Goal: Information Seeking & Learning: Learn about a topic

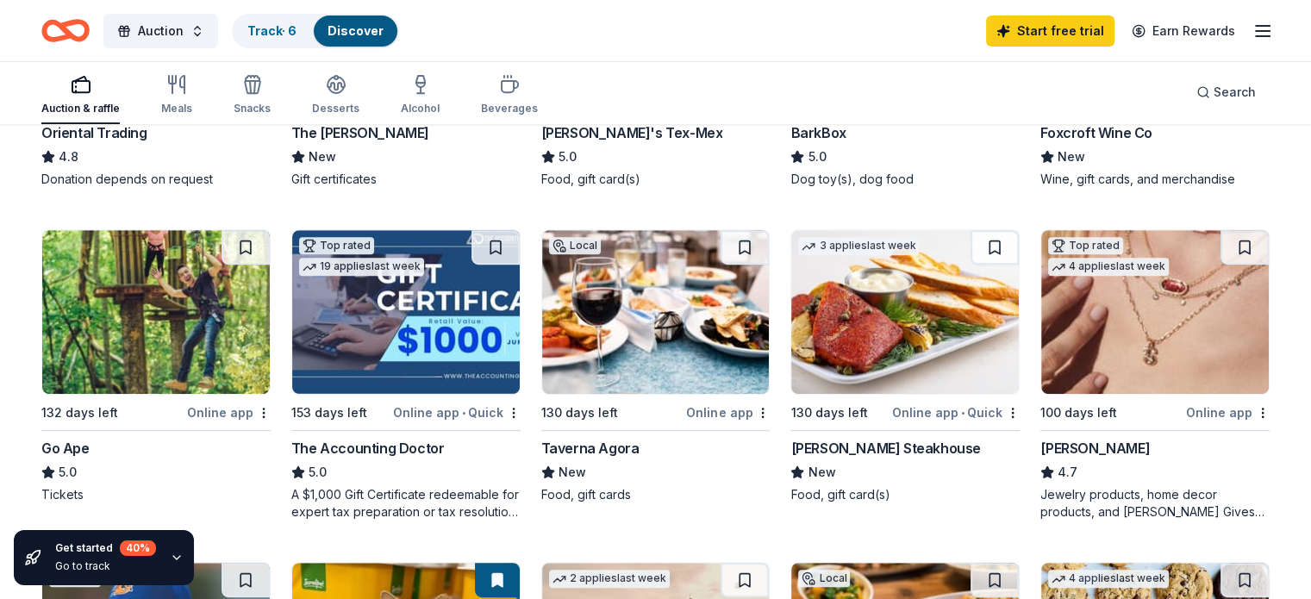
scroll to position [776, 0]
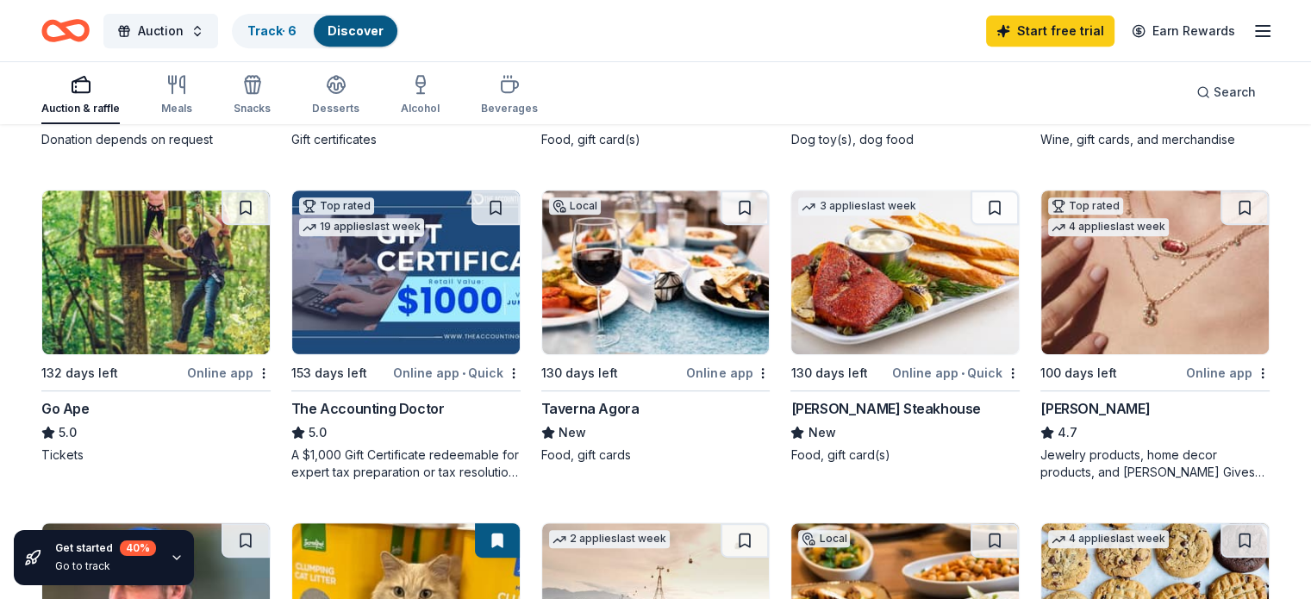
click at [171, 296] on img at bounding box center [156, 272] width 228 height 164
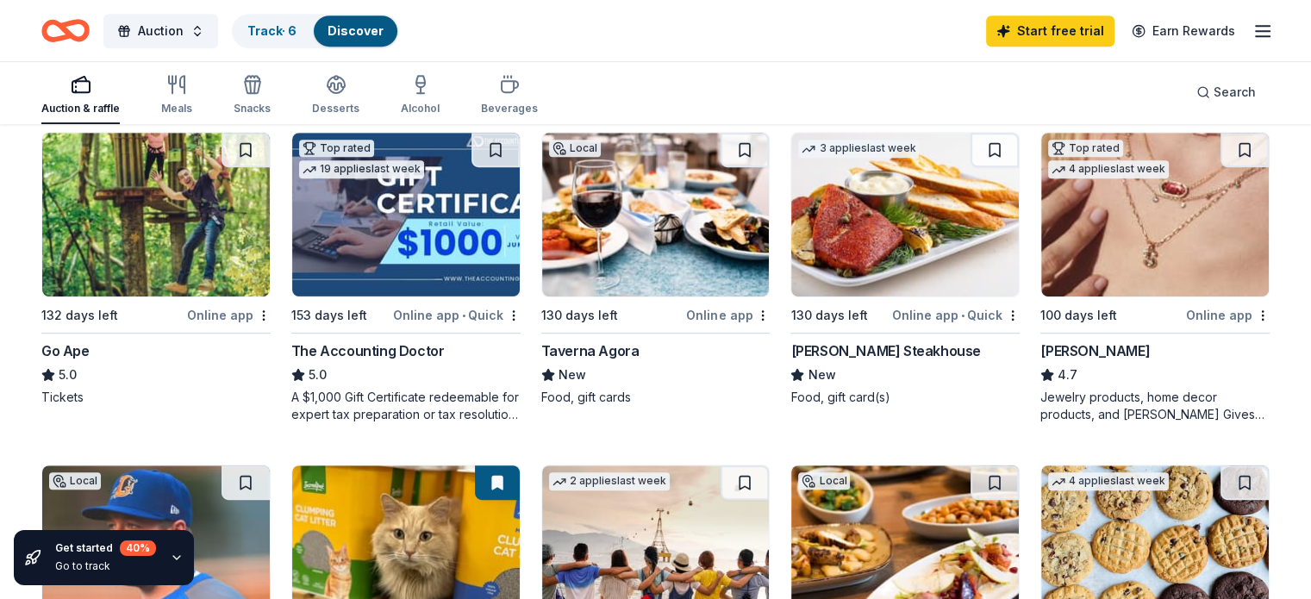
scroll to position [862, 0]
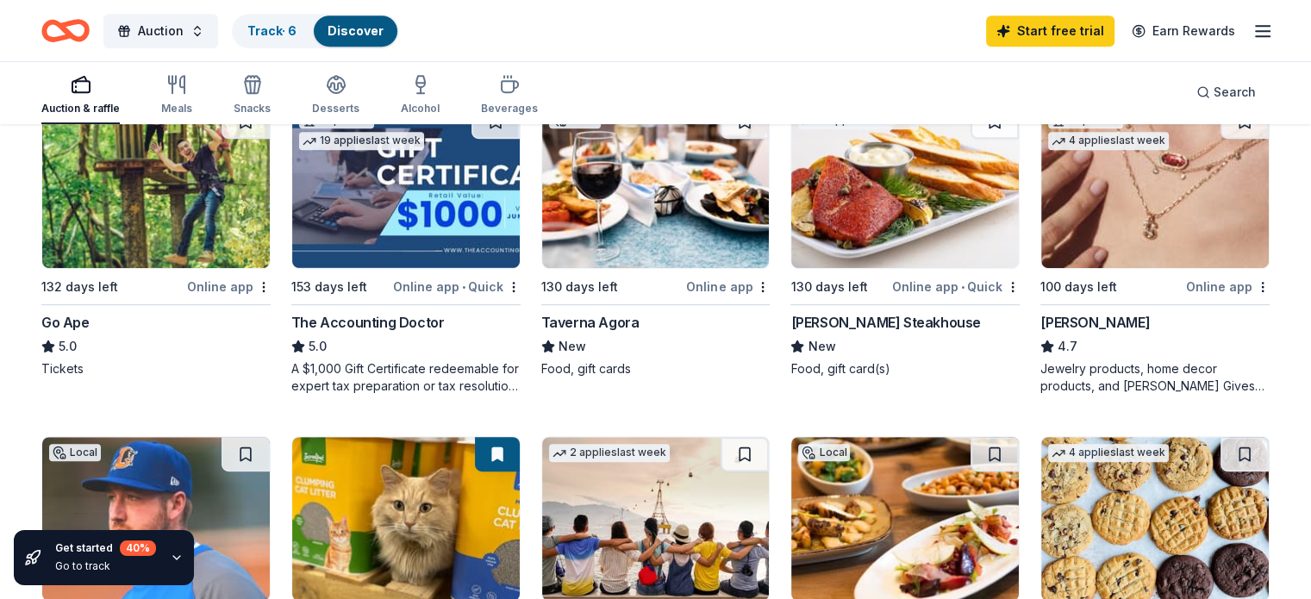
click at [612, 319] on div "Taverna Agora" at bounding box center [590, 322] width 98 height 21
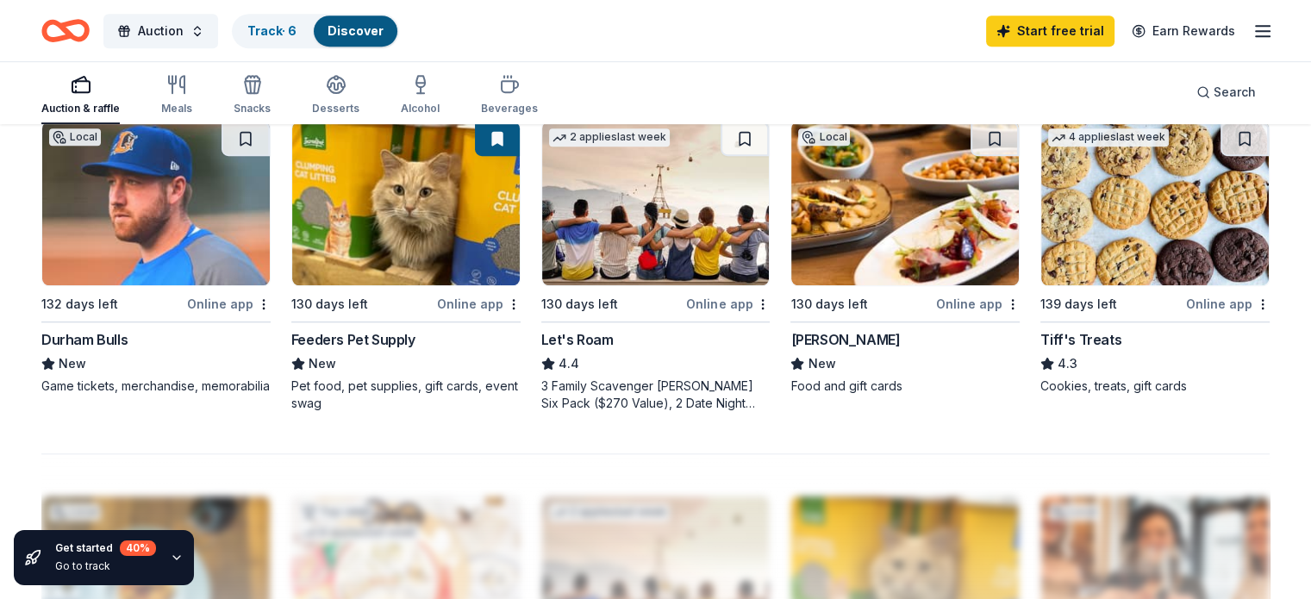
scroll to position [1206, 0]
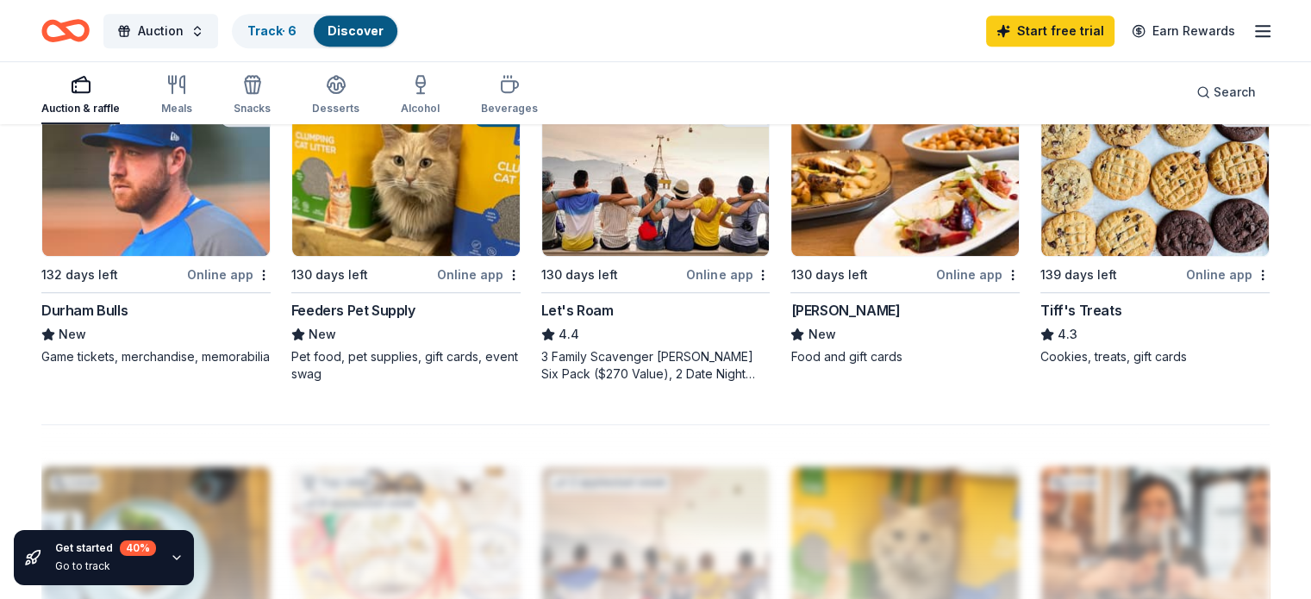
click at [833, 286] on div "Local 130 days left Online app [PERSON_NAME] New Food and gift cards" at bounding box center [904, 228] width 229 height 274
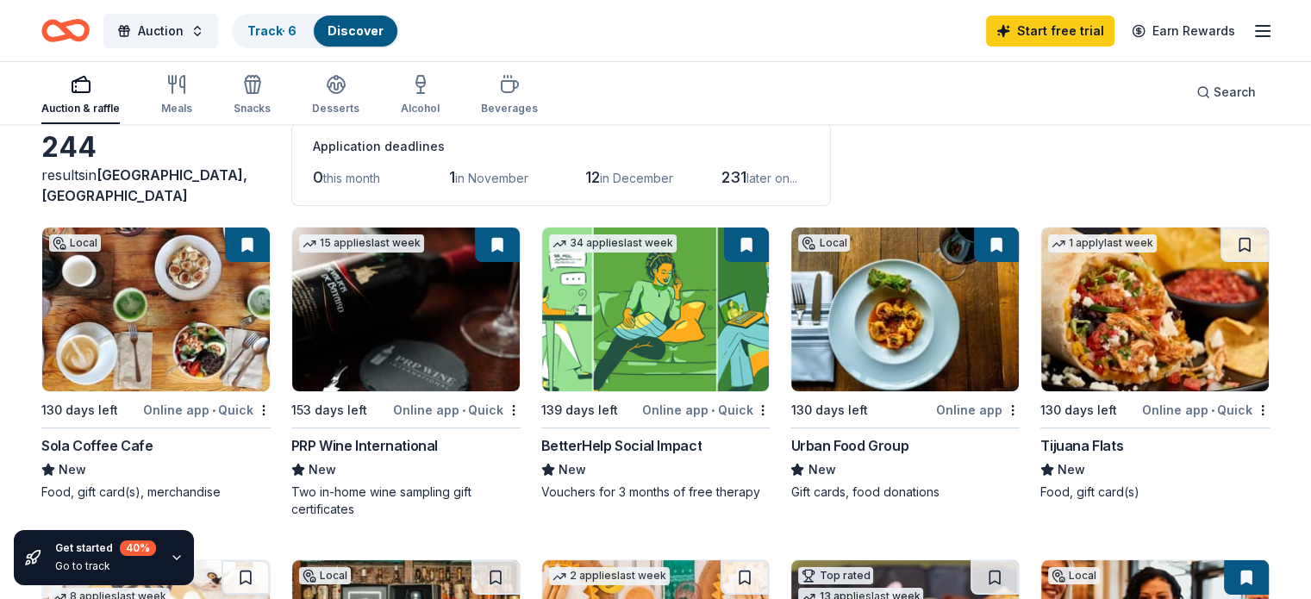
scroll to position [0, 0]
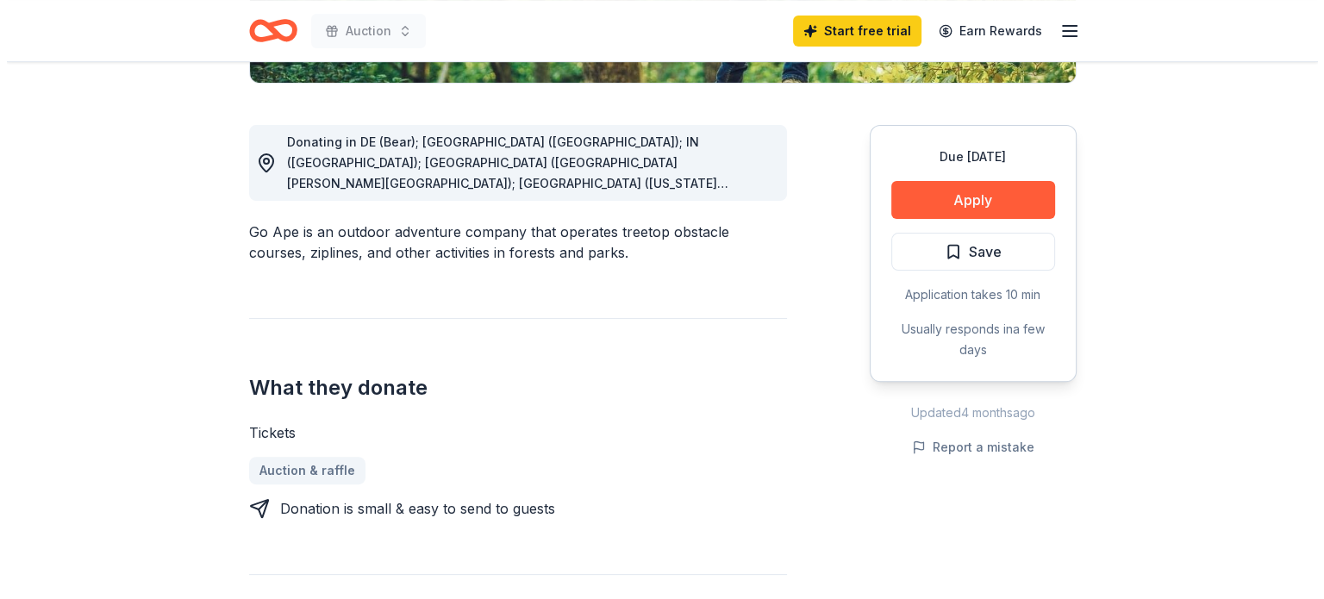
scroll to position [345, 0]
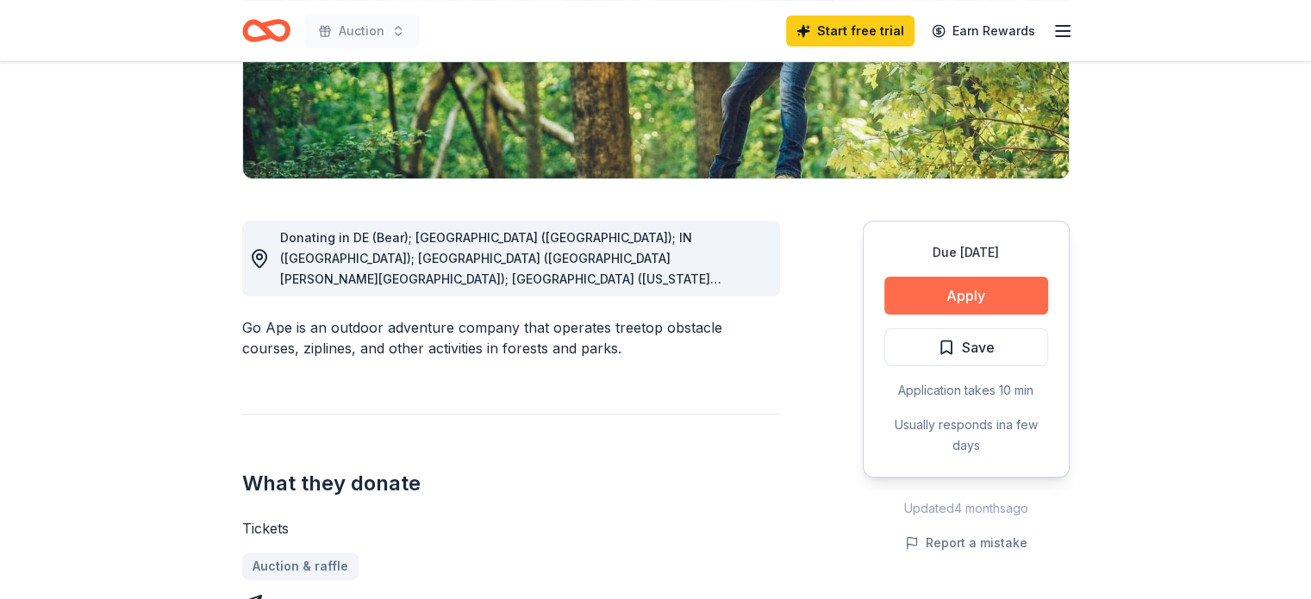
click at [987, 296] on button "Apply" at bounding box center [966, 296] width 164 height 38
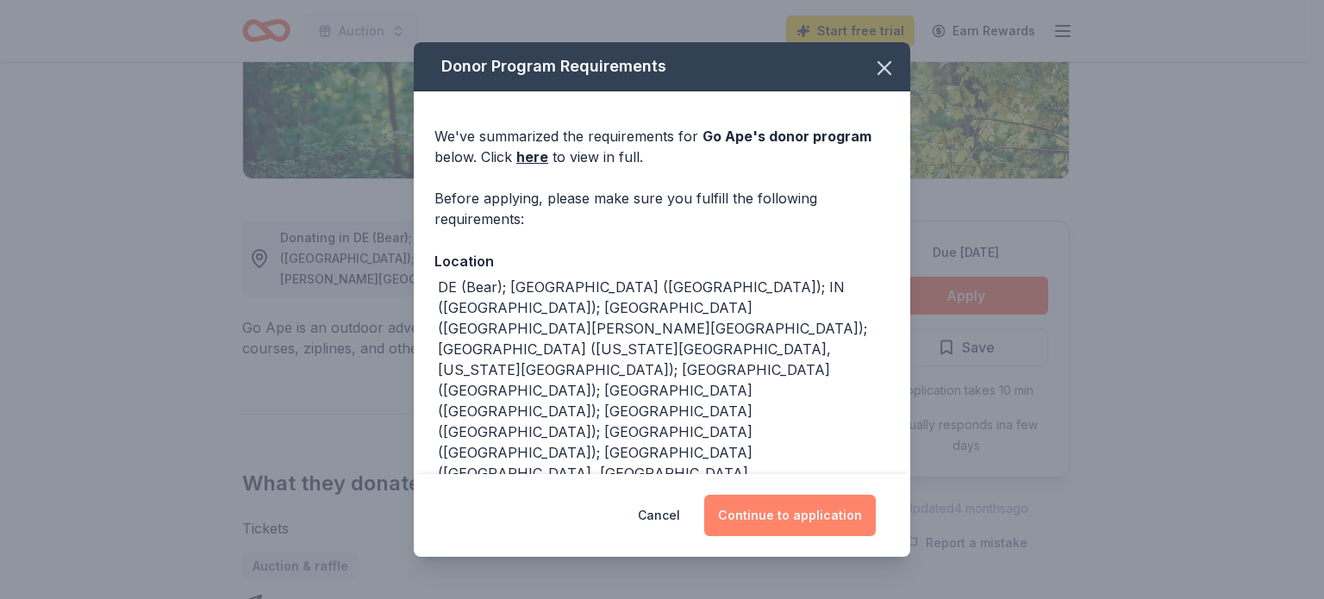
click at [820, 518] on button "Continue to application" at bounding box center [789, 515] width 171 height 41
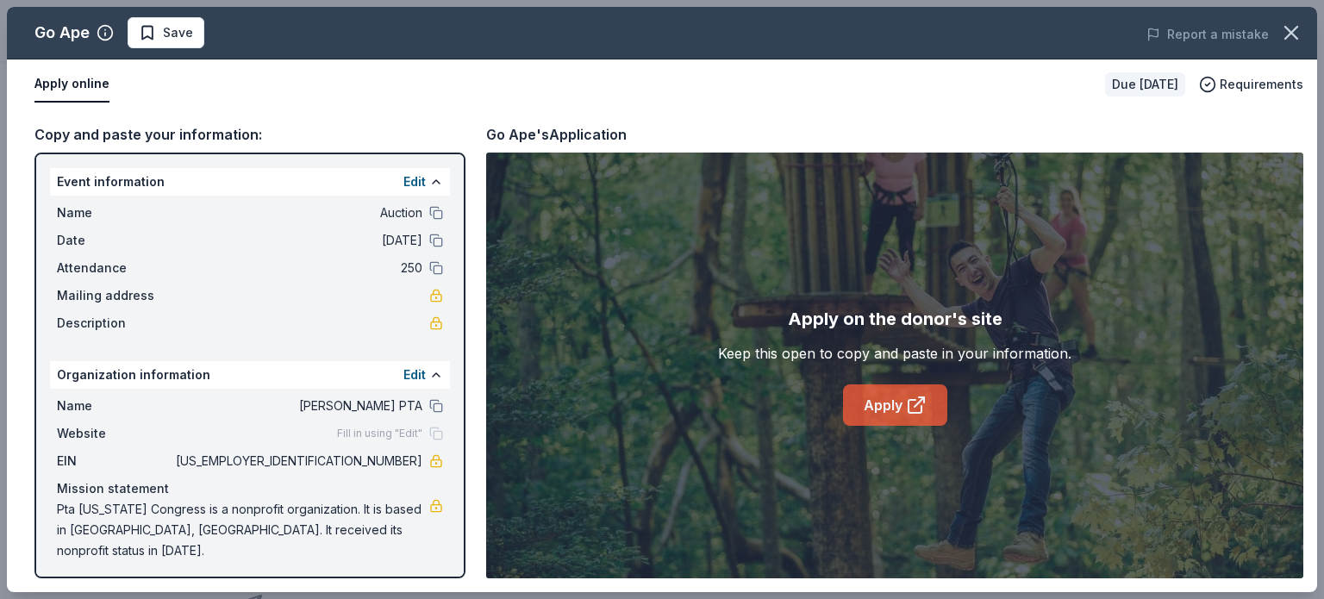
click at [910, 406] on icon at bounding box center [916, 405] width 21 height 21
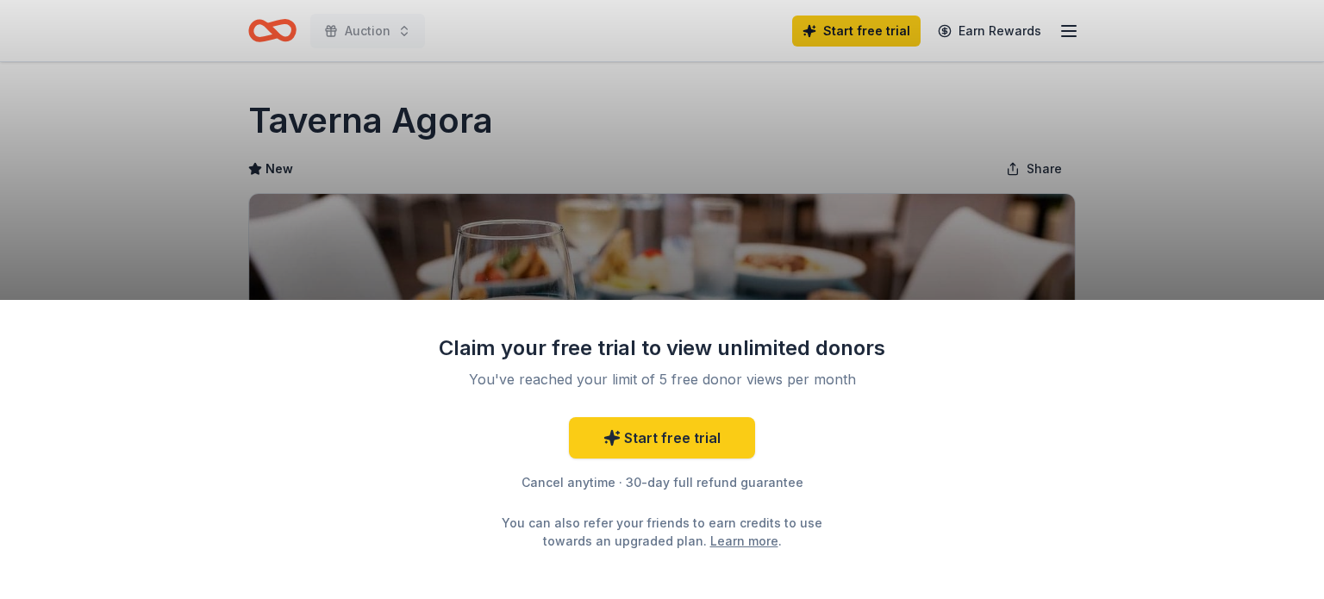
click at [1244, 215] on div "Claim your free trial to view unlimited donors You've reached your limit of 5 f…" at bounding box center [662, 299] width 1324 height 599
click at [662, 439] on link "Start free trial" at bounding box center [662, 437] width 186 height 41
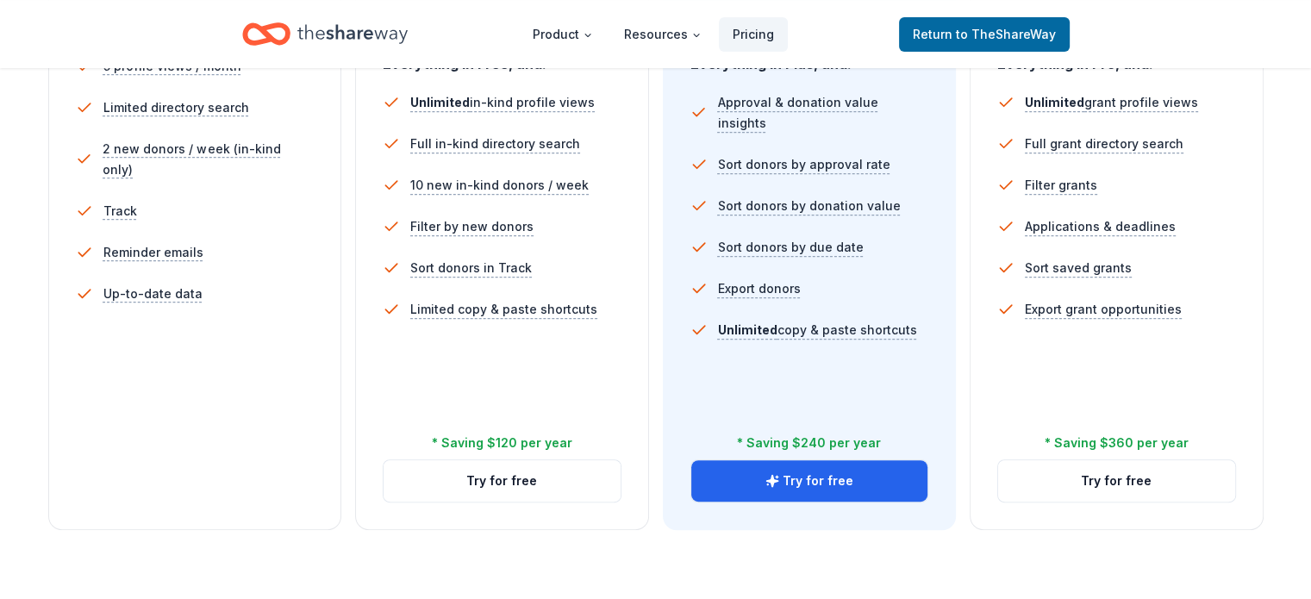
scroll to position [517, 0]
